Goal: Task Accomplishment & Management: Complete application form

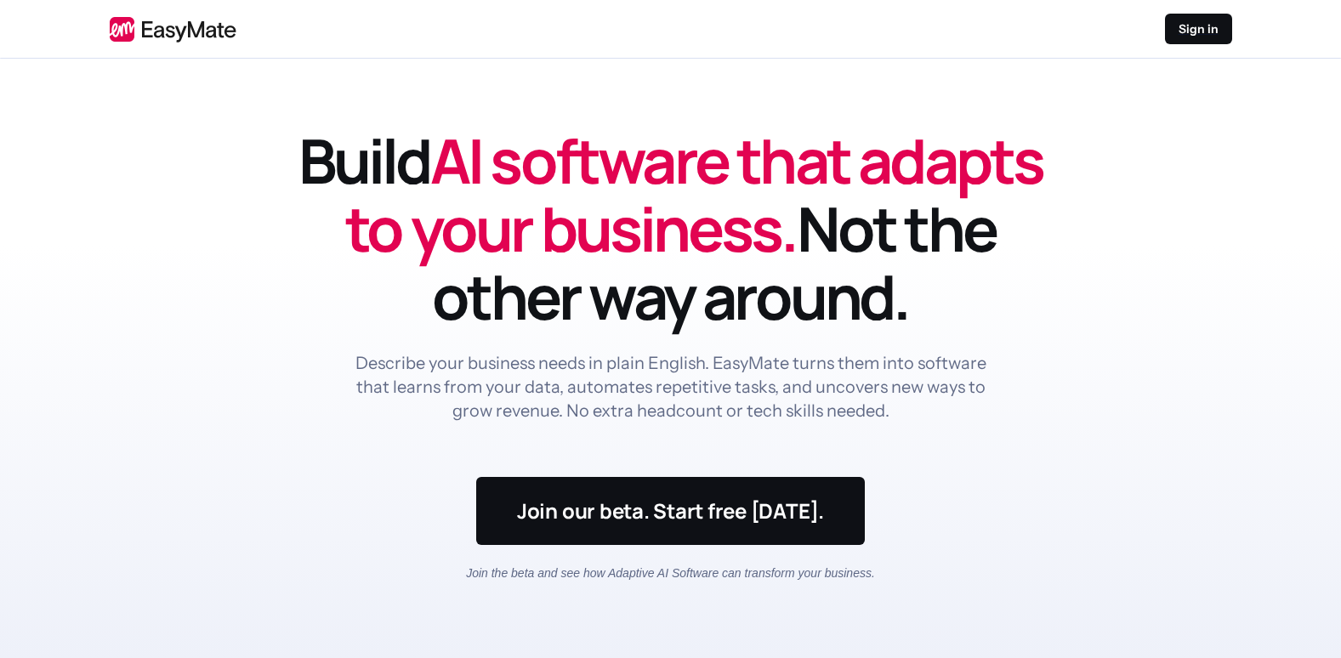
click at [1198, 44] on nav "Sign in" at bounding box center [670, 29] width 1341 height 59
click at [1205, 38] on div "Sign in" at bounding box center [1198, 29] width 67 height 31
click at [752, 425] on div "Build AI software that adapts to your business. Not the other way around. Descr…" at bounding box center [671, 302] width 748 height 350
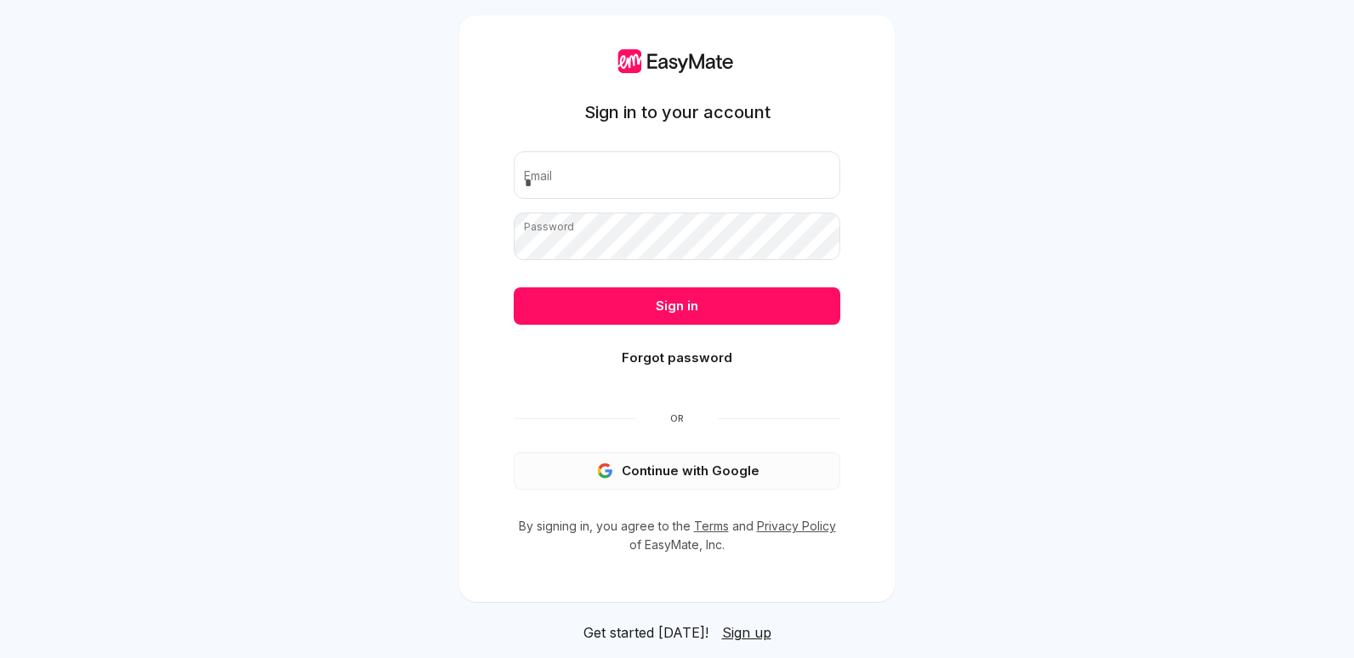
click at [684, 472] on button "Continue with Google" at bounding box center [677, 470] width 327 height 37
click at [609, 454] on button "Continue with Google" at bounding box center [677, 470] width 327 height 37
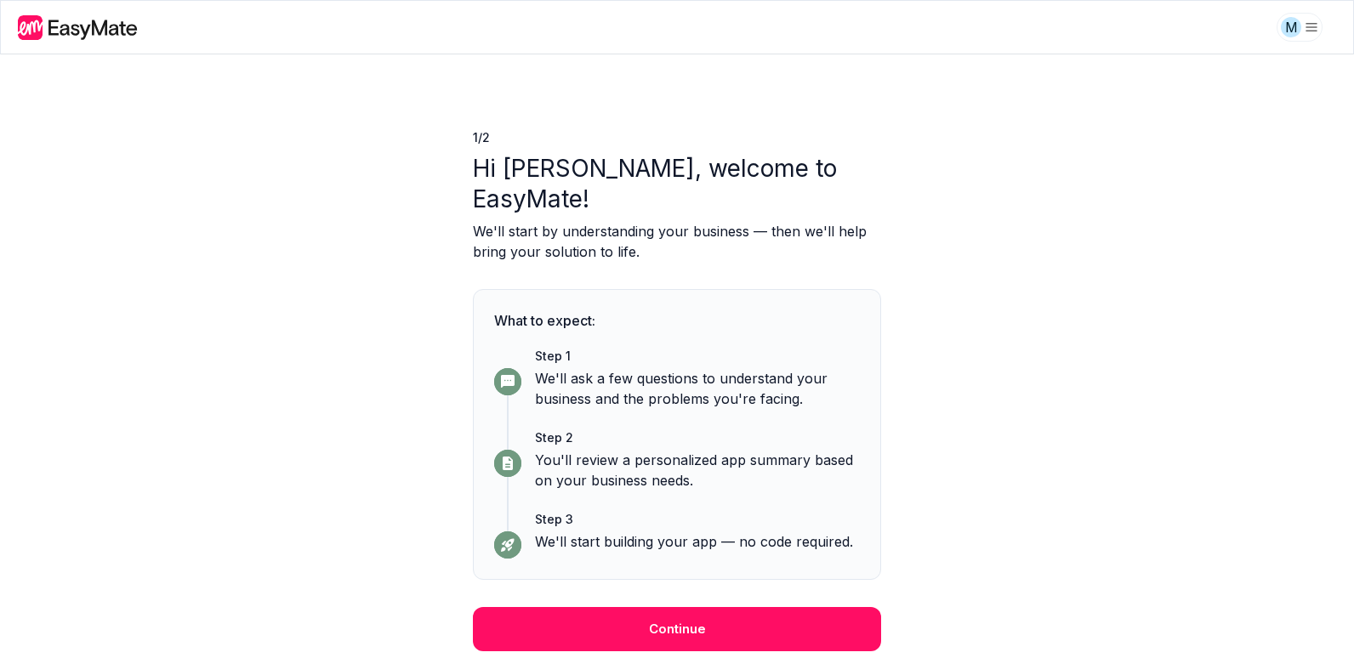
click at [264, 421] on div "1 / 2 Hi [PERSON_NAME], welcome to EasyMate! We'll start by understanding your …" at bounding box center [677, 356] width 1354 height 604
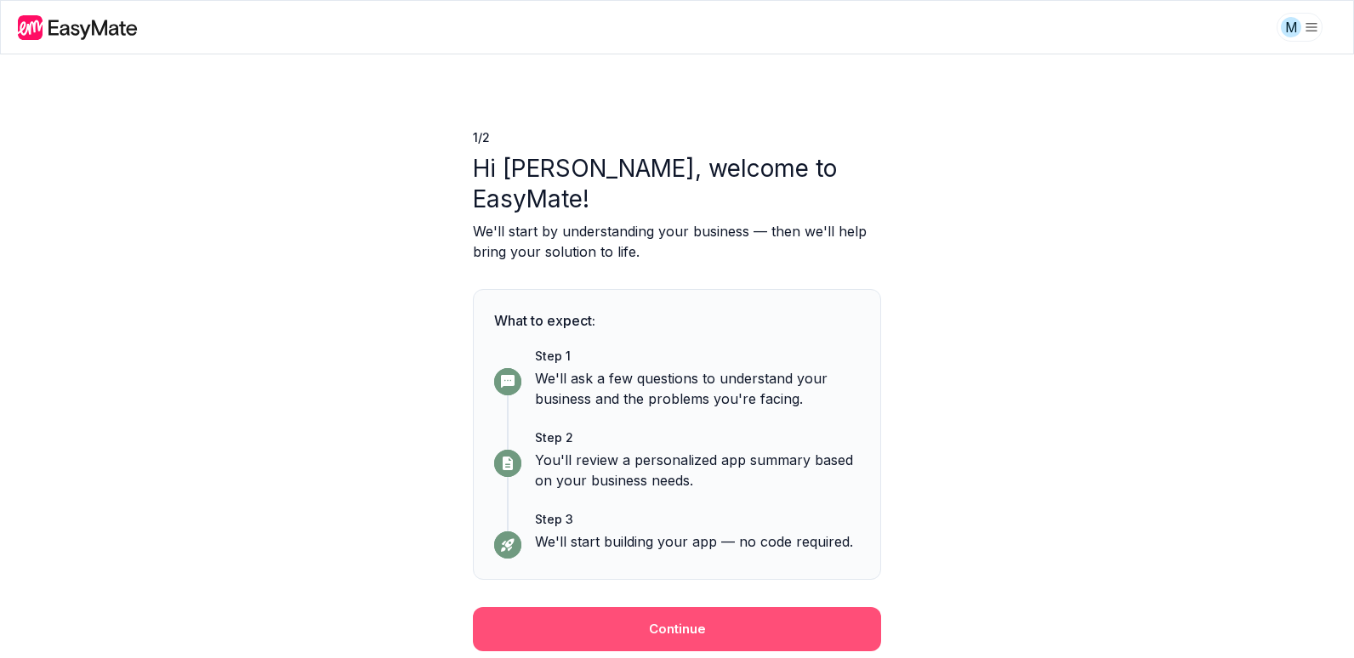
click at [655, 630] on button "Continue" at bounding box center [677, 629] width 408 height 44
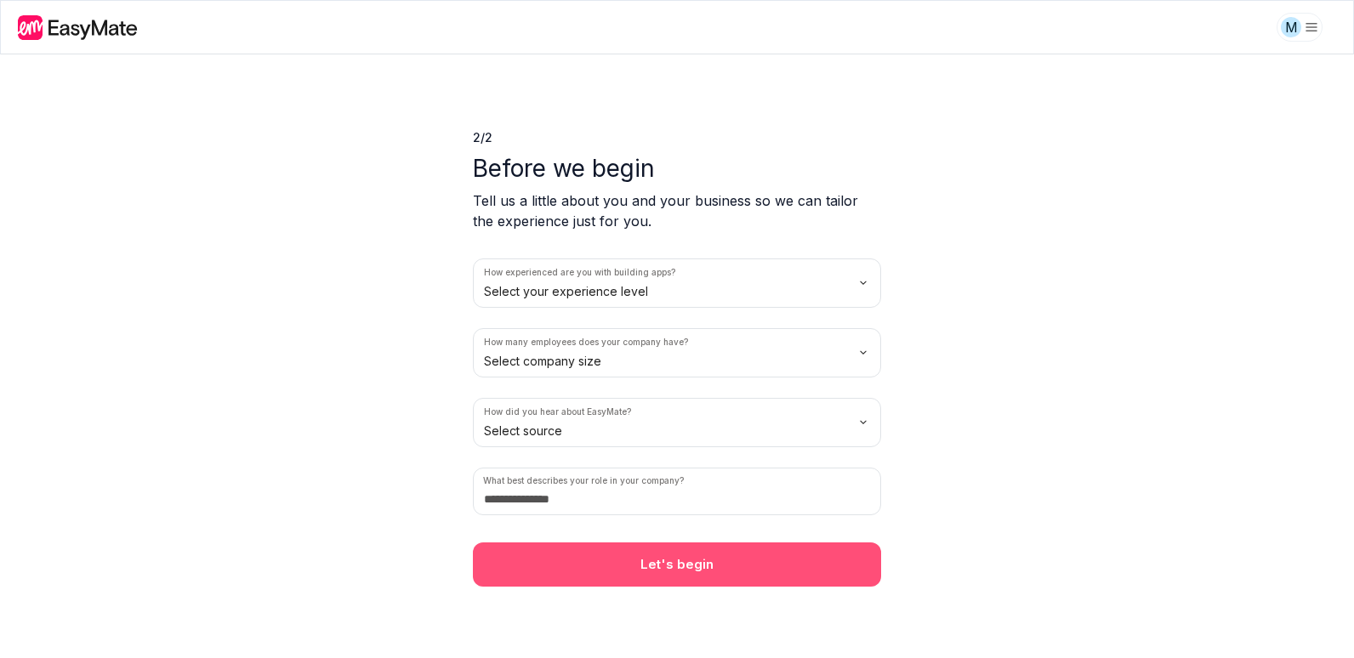
click at [655, 576] on button "Let's begin" at bounding box center [677, 564] width 408 height 44
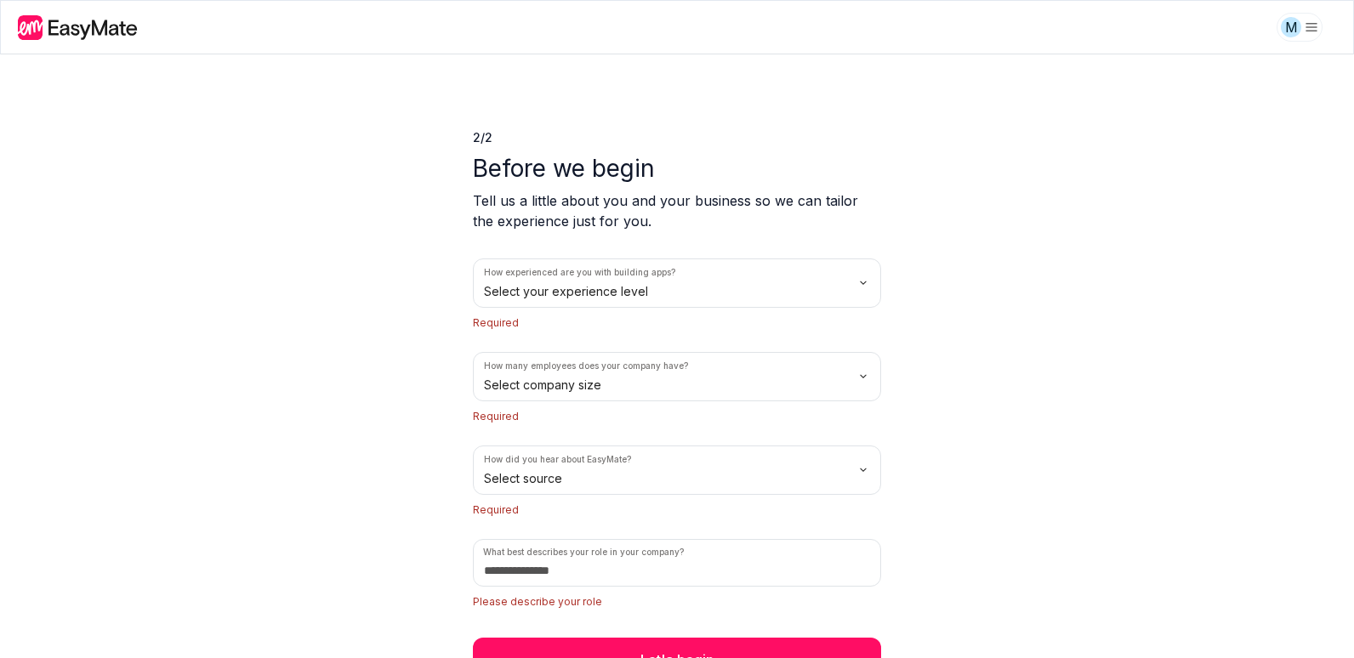
click at [361, 451] on div "2 / 2 Before we begin Tell us a little about you and your business so we can ta…" at bounding box center [677, 356] width 1354 height 604
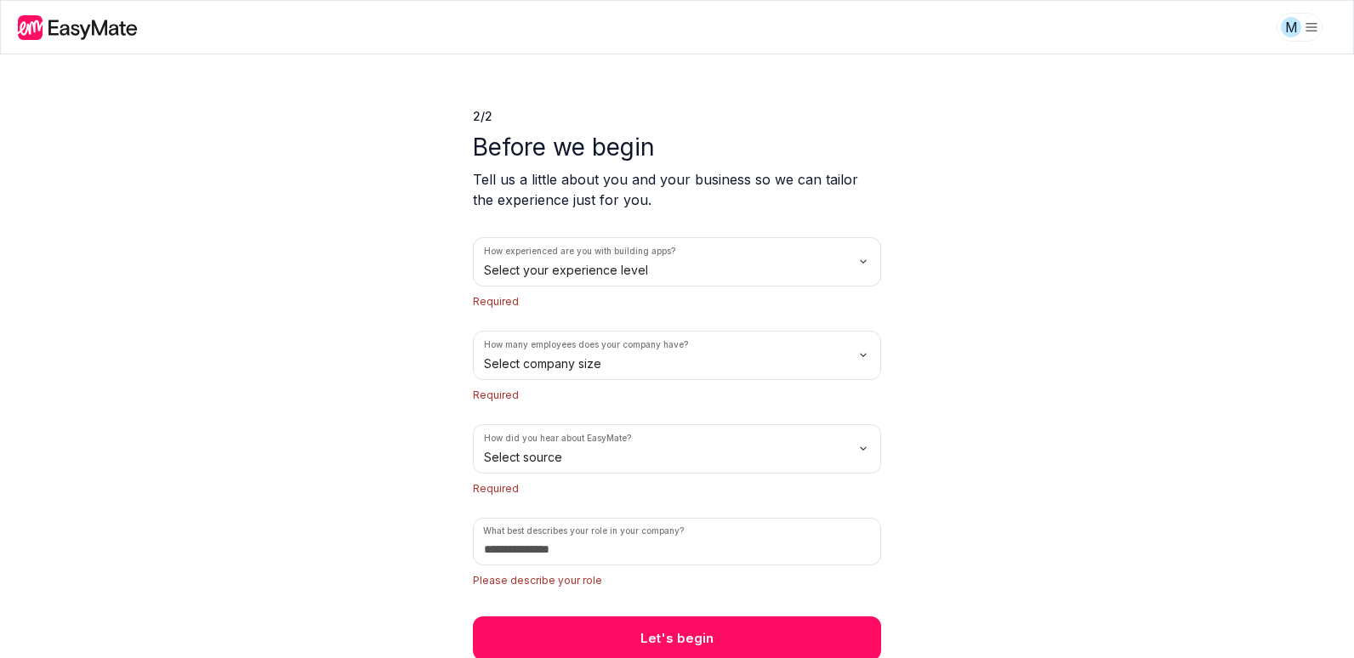
scroll to position [24, 0]
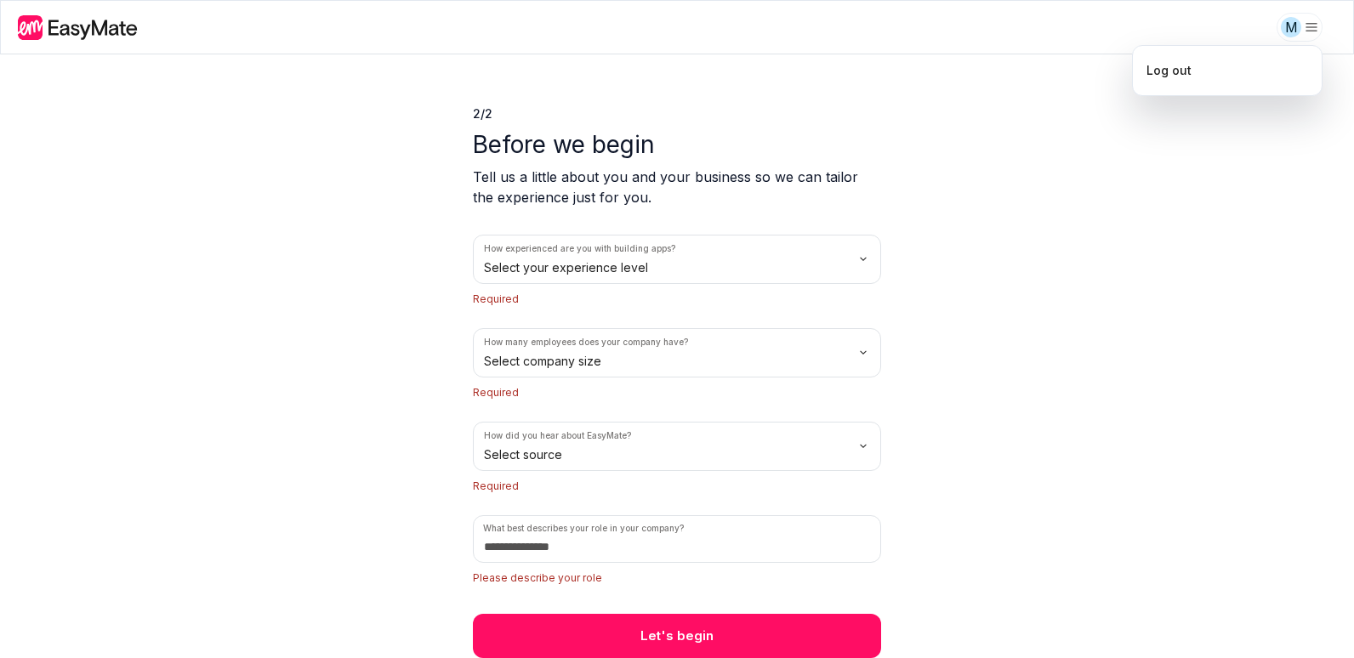
click at [1314, 24] on html "M 2 / 2 Before we begin Tell us a little about you and your business so we can …" at bounding box center [677, 329] width 1354 height 658
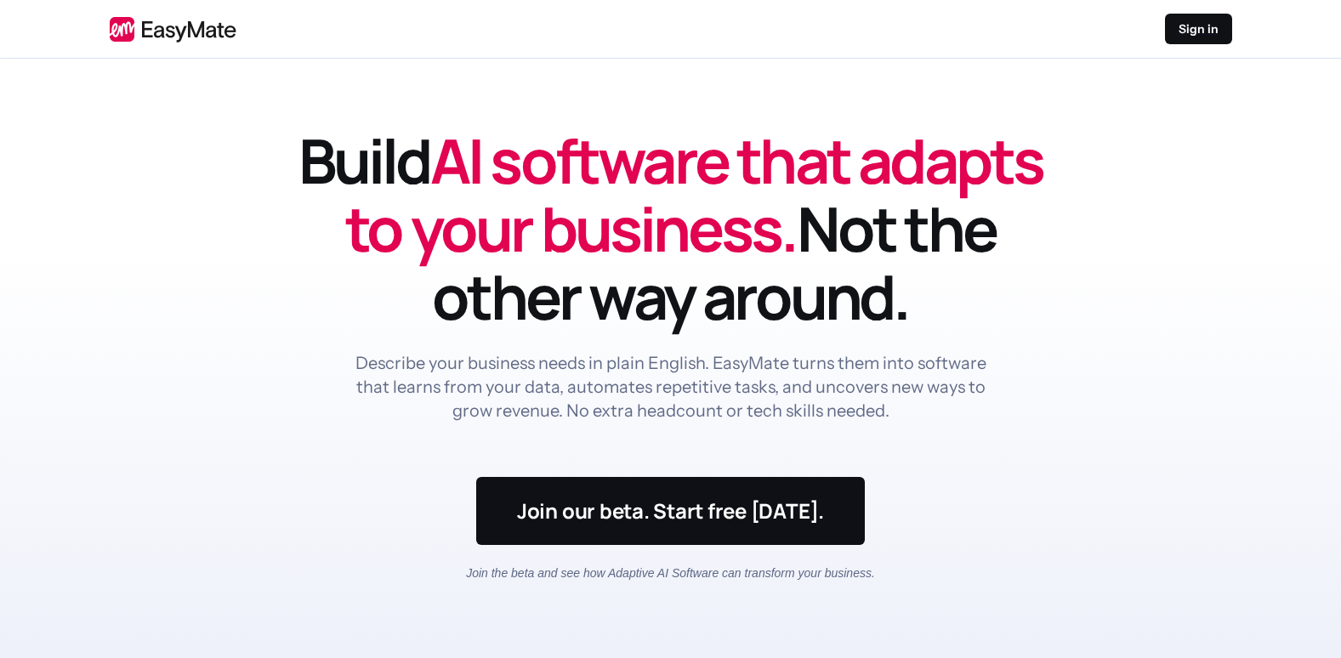
click at [1063, 237] on header "Build AI software that adapts to your business. Not the other way around. Descr…" at bounding box center [670, 371] width 1341 height 624
